Goal: Answer question/provide support

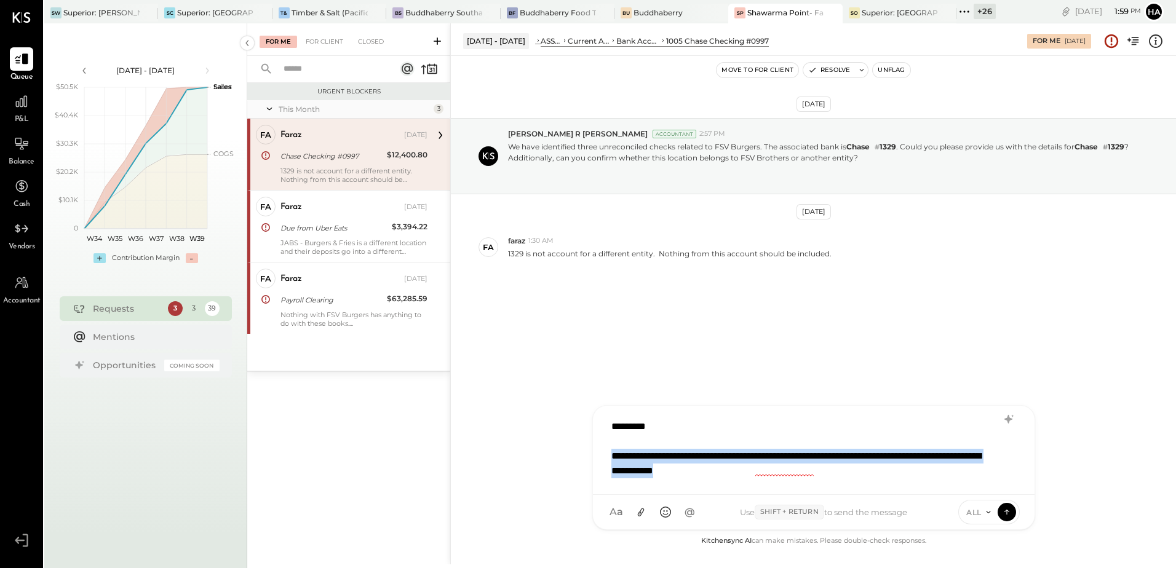
copy div "**********"
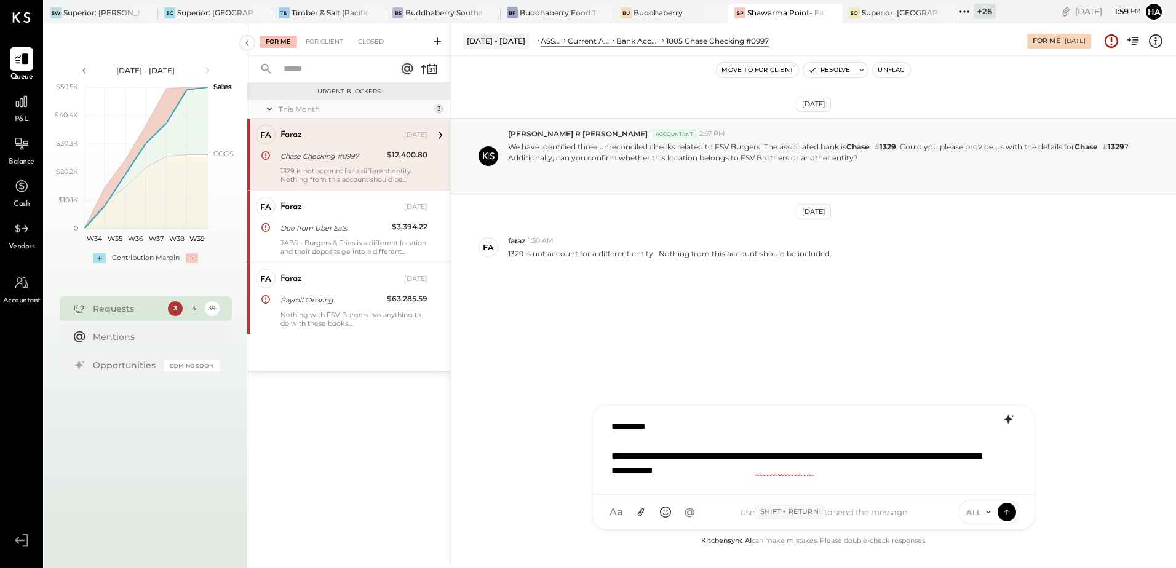
click at [1010, 419] on icon at bounding box center [1008, 419] width 8 height 9
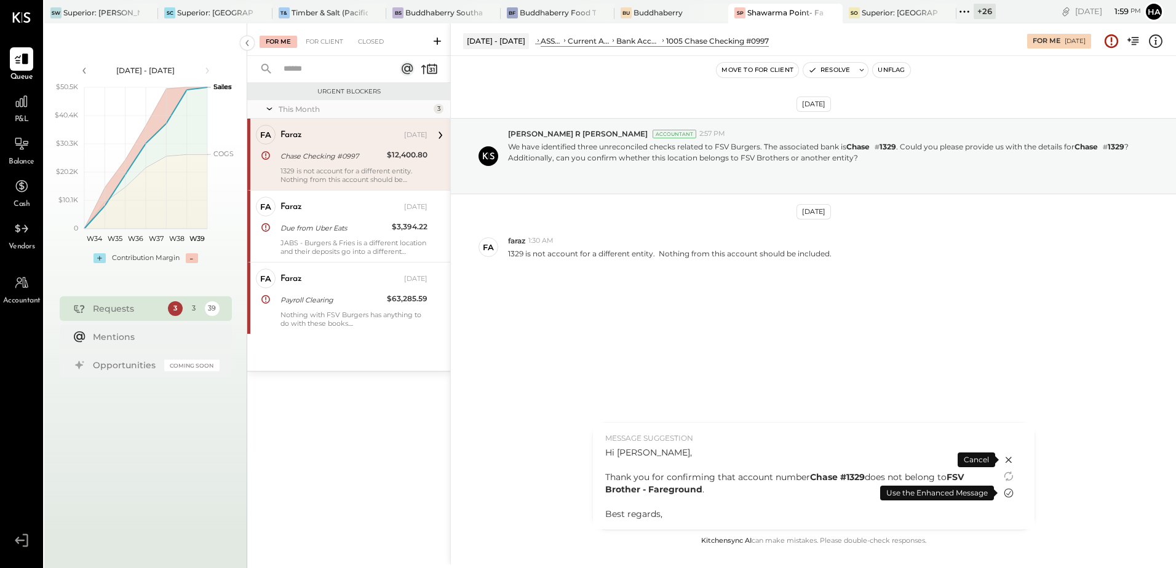
click at [1012, 491] on icon at bounding box center [1008, 493] width 15 height 15
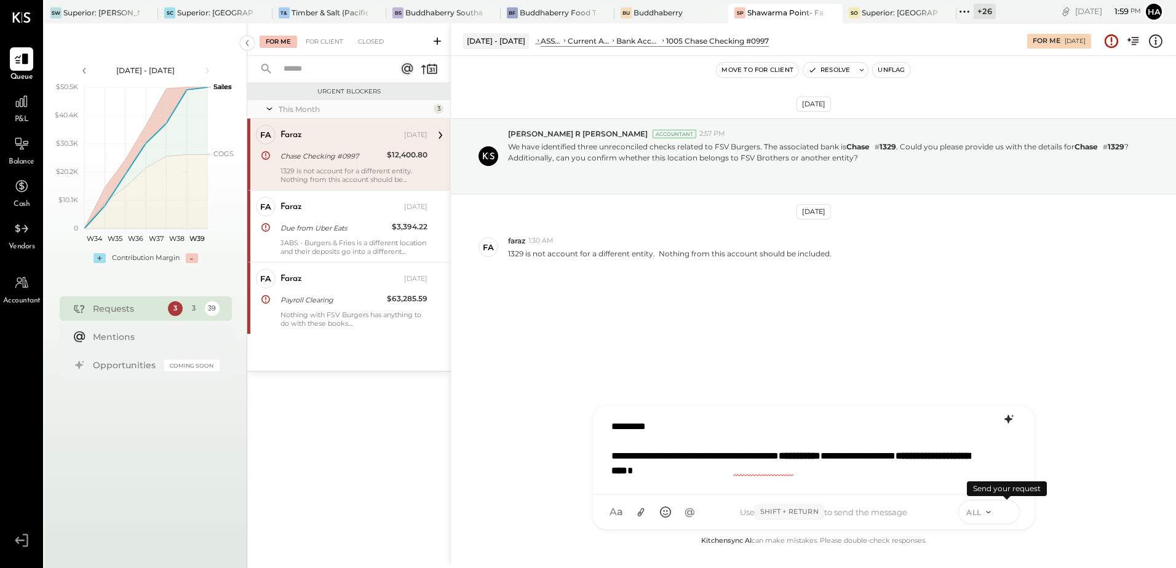
click at [1009, 512] on icon at bounding box center [1006, 510] width 5 height 2
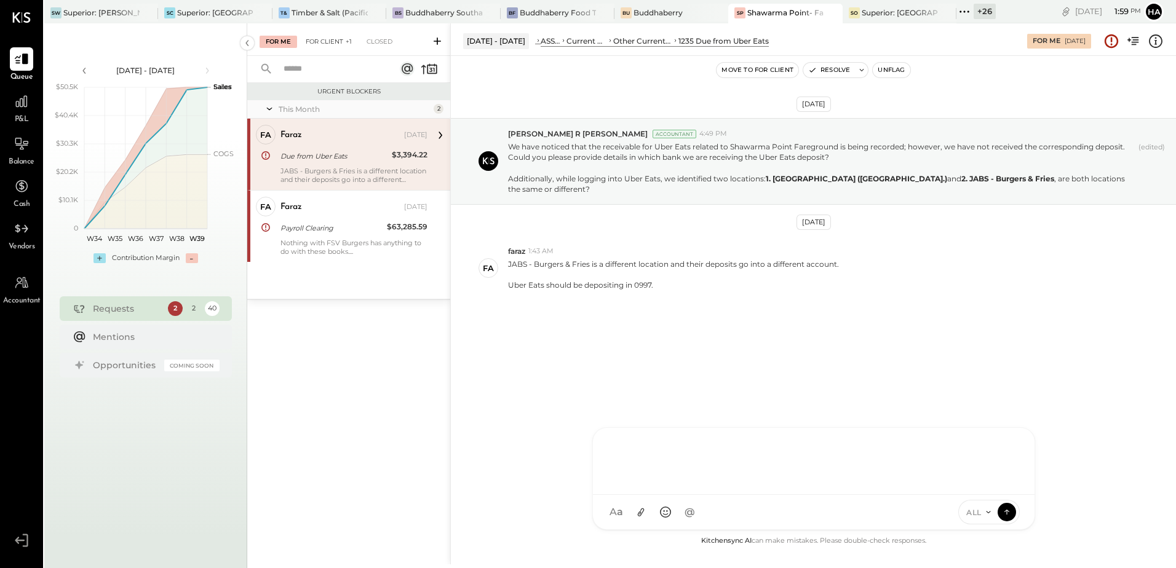
click at [332, 41] on div "For Client +1" at bounding box center [329, 42] width 58 height 12
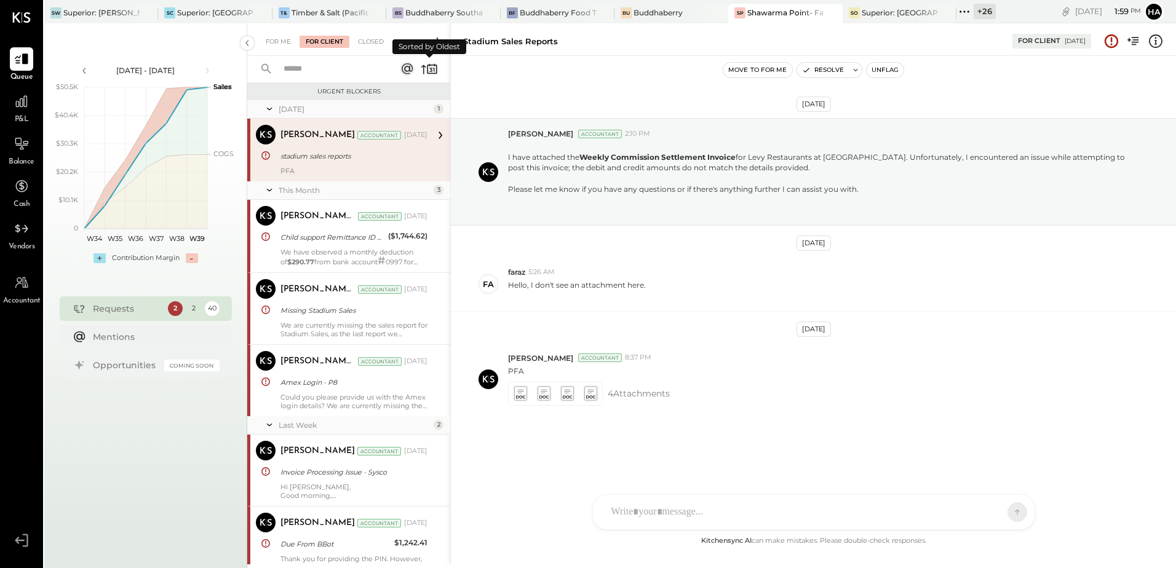
click at [425, 69] on icon at bounding box center [429, 68] width 17 height 17
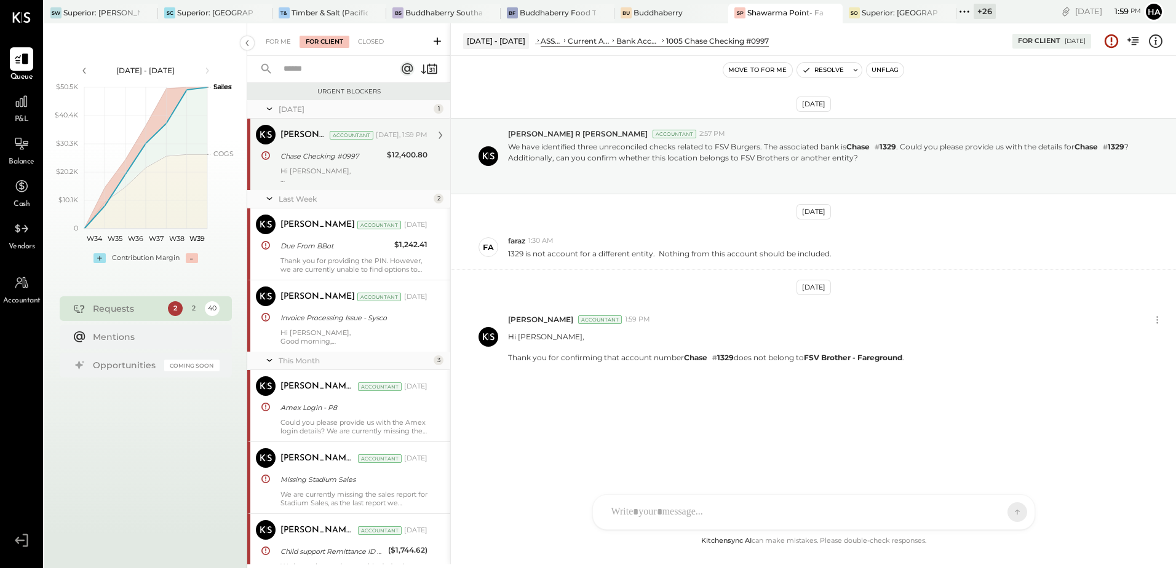
click at [386, 167] on div "Hi [PERSON_NAME], Thank you for confirming that account number Chase # 1329 doe…" at bounding box center [353, 175] width 147 height 17
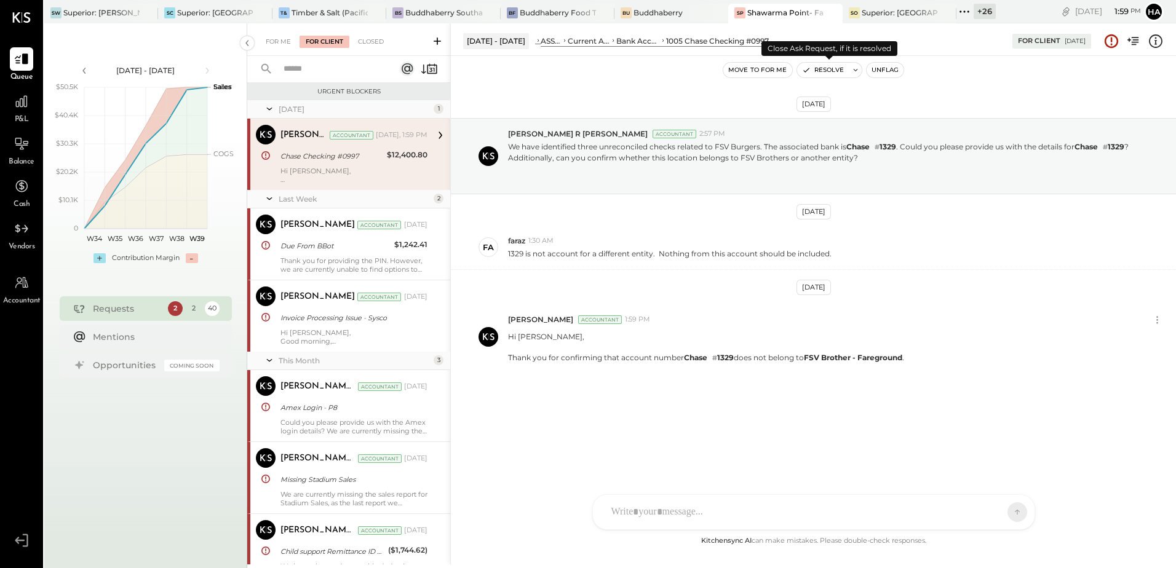
click at [830, 68] on button "Resolve" at bounding box center [823, 70] width 52 height 15
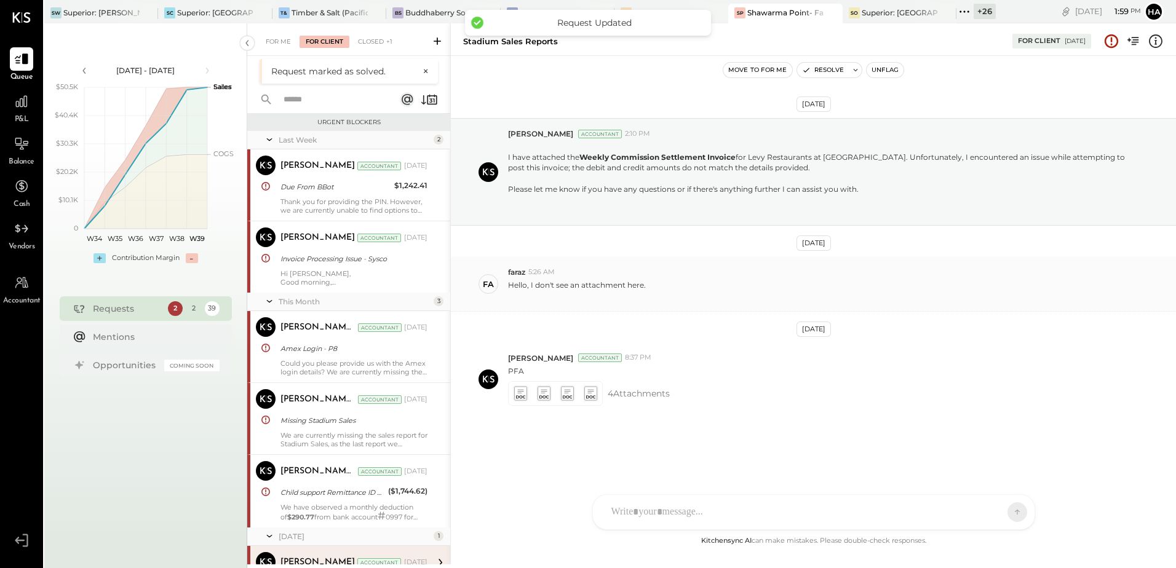
scroll to position [222, 0]
